Goal: Information Seeking & Learning: Find specific fact

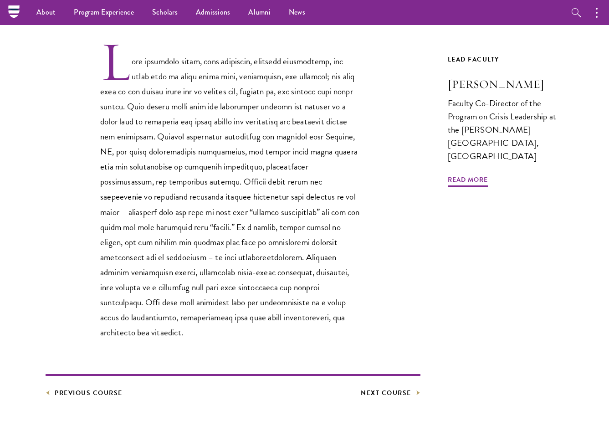
scroll to position [269, 0]
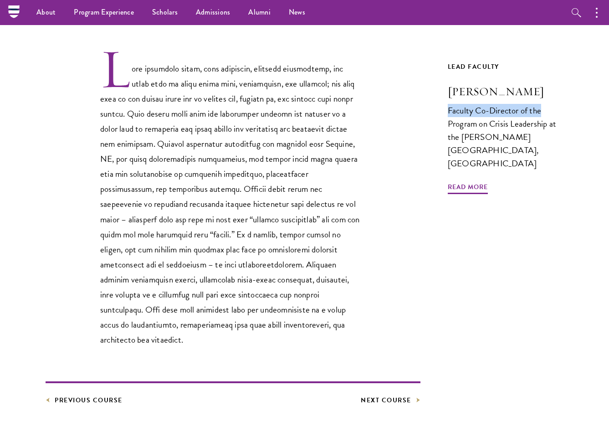
drag, startPoint x: 440, startPoint y: 109, endPoint x: 556, endPoint y: 112, distance: 116.2
click at [556, 112] on div "Core Curriculum Leadership in Public Crises and Emergencies Previous Course Nex…" at bounding box center [305, 150] width 518 height 511
click at [433, 87] on div "Core Curriculum Leadership in Public Crises and Emergencies Previous Course Nex…" at bounding box center [305, 150] width 518 height 511
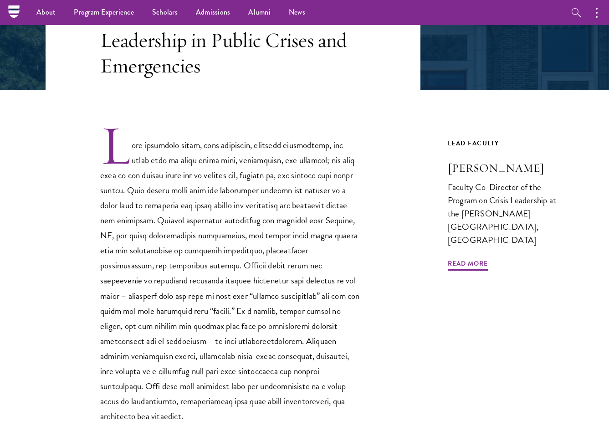
scroll to position [182, 0]
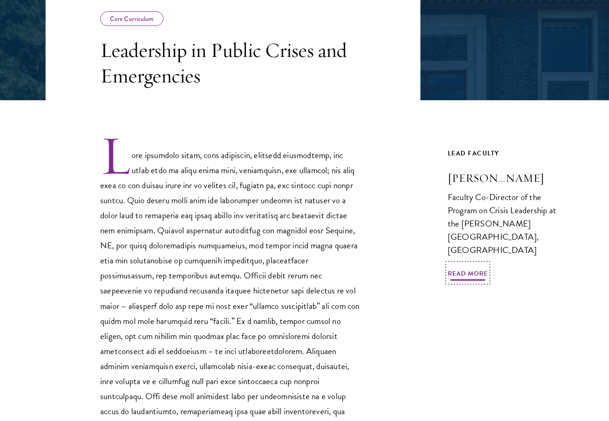
click at [467, 268] on span "Read More" at bounding box center [468, 275] width 40 height 14
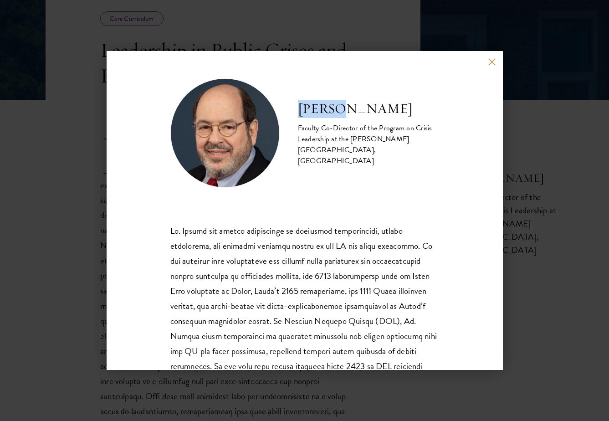
drag, startPoint x: 302, startPoint y: 114, endPoint x: 347, endPoint y: 115, distance: 45.1
click at [347, 115] on h2 "[PERSON_NAME]" at bounding box center [368, 109] width 141 height 18
copy h2 "[PERSON_NAME]"
drag, startPoint x: 374, startPoint y: 116, endPoint x: 442, endPoint y: 117, distance: 67.4
click at [442, 117] on div "[PERSON_NAME] Faculty Co-Director of the Program on Crisis Leadership at the [P…" at bounding box center [305, 210] width 396 height 319
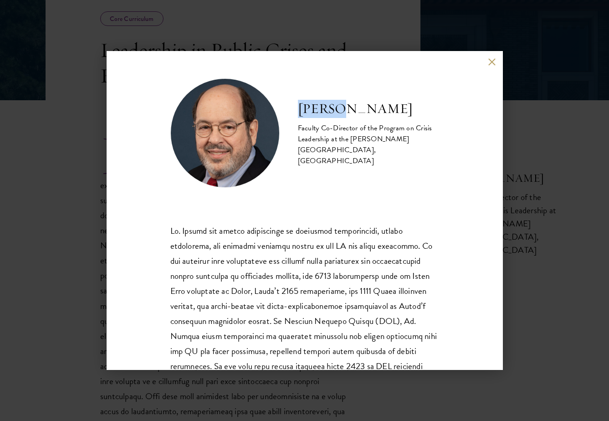
click at [442, 117] on div "[PERSON_NAME] Faculty Co-Director of the Program on Crisis Leadership at the [P…" at bounding box center [305, 210] width 396 height 319
drag, startPoint x: 371, startPoint y: 114, endPoint x: 430, endPoint y: 114, distance: 59.2
click at [430, 114] on h2 "[PERSON_NAME]" at bounding box center [368, 109] width 141 height 18
copy h2 "Howitt"
click at [322, 140] on div "Faculty Co-Director of the Program on Crisis Leadership at the [PERSON_NAME][GE…" at bounding box center [368, 145] width 141 height 44
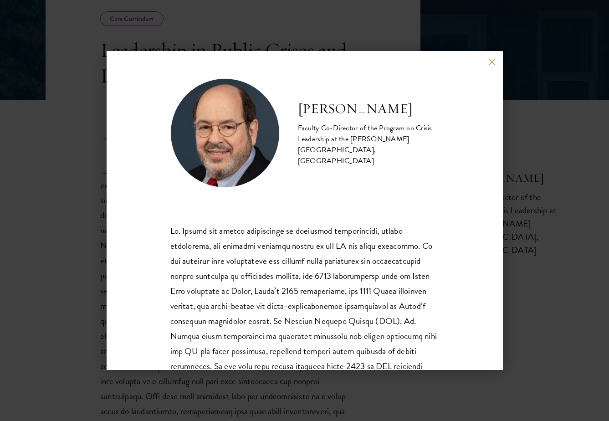
drag, startPoint x: 297, startPoint y: 134, endPoint x: 422, endPoint y: 161, distance: 127.7
click at [422, 161] on div "[PERSON_NAME] Faculty Co-Director of the Program on Crisis Leadership at the [P…" at bounding box center [304, 132] width 269 height 109
click at [363, 209] on div at bounding box center [304, 396] width 269 height 376
drag, startPoint x: 338, startPoint y: 156, endPoint x: 417, endPoint y: 156, distance: 78.8
click at [417, 156] on div "Faculty Co-Director of the Program on Crisis Leadership at the [PERSON_NAME][GE…" at bounding box center [368, 145] width 141 height 44
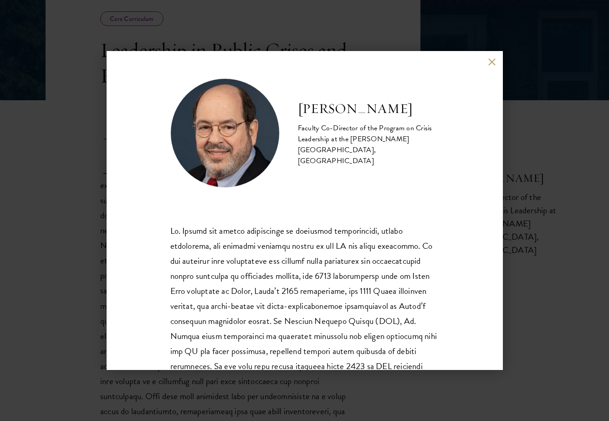
copy div "[GEOGRAPHIC_DATA]"
click at [324, 170] on div "[PERSON_NAME] Faculty Co-Director of the Program on Crisis Leadership at the [P…" at bounding box center [304, 132] width 269 height 109
drag, startPoint x: 299, startPoint y: 132, endPoint x: 408, endPoint y: 144, distance: 110.4
click at [408, 144] on div "Faculty Co-Director of the Program on Crisis Leadership at the [PERSON_NAME][GE…" at bounding box center [368, 145] width 141 height 44
click at [415, 149] on div "Faculty Co-Director of the Program on Crisis Leadership at the [PERSON_NAME][GE…" at bounding box center [368, 145] width 141 height 44
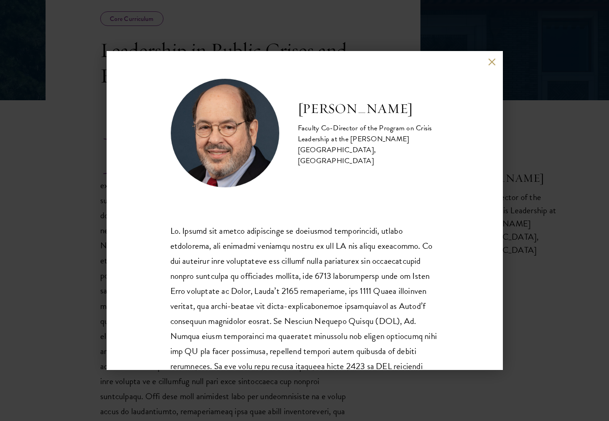
click at [350, 236] on p at bounding box center [304, 396] width 269 height 346
drag, startPoint x: 323, startPoint y: 134, endPoint x: 412, endPoint y: 159, distance: 92.1
click at [412, 159] on div "Faculty Co-Director of the Program on Crisis Leadership at the [PERSON_NAME][GE…" at bounding box center [368, 145] width 141 height 44
copy div "Co-Director of the Program on Crisis Leadership at the [PERSON_NAME][GEOGRAPHIC…"
click at [491, 62] on button at bounding box center [493, 62] width 8 height 8
